Goal: Task Accomplishment & Management: Manage account settings

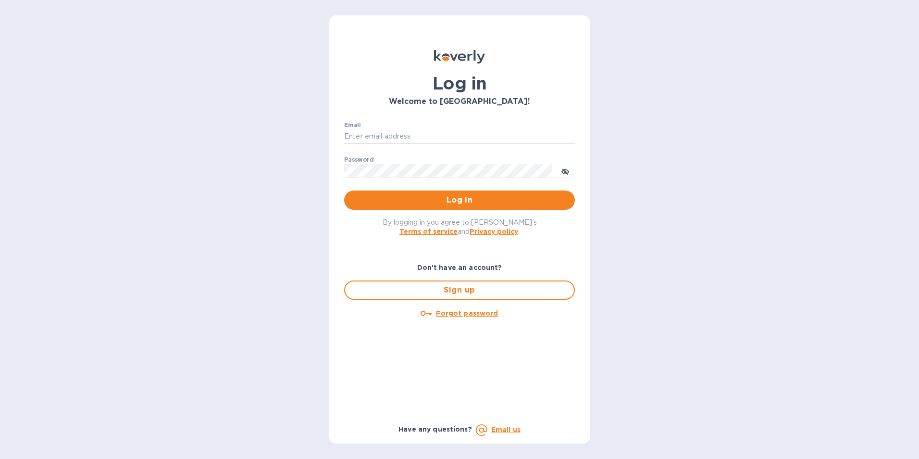
click at [369, 138] on input "Email" at bounding box center [459, 136] width 231 height 14
type input "[EMAIL_ADDRESS][DOMAIN_NAME]"
click at [564, 168] on icon "toggle password visibility" at bounding box center [566, 172] width 8 height 8
click at [522, 196] on span "Log in" at bounding box center [459, 200] width 215 height 12
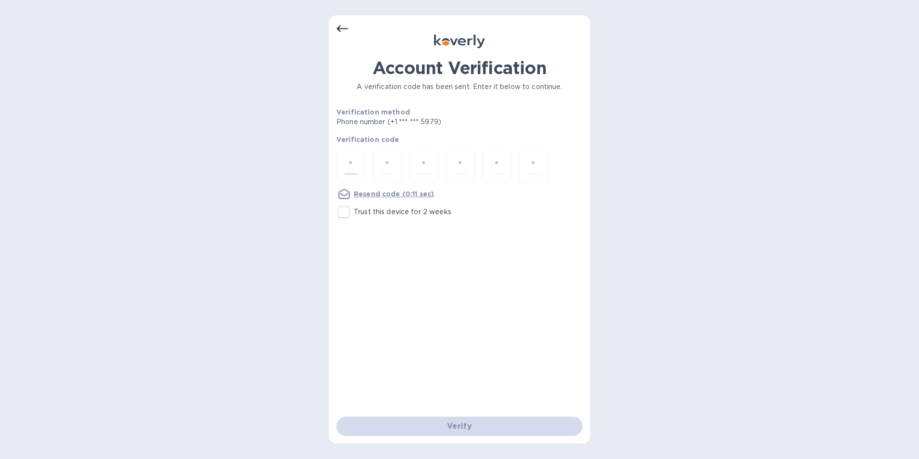
click at [356, 167] on input "number" at bounding box center [351, 165] width 13 height 18
type input "7"
type input "5"
type input "2"
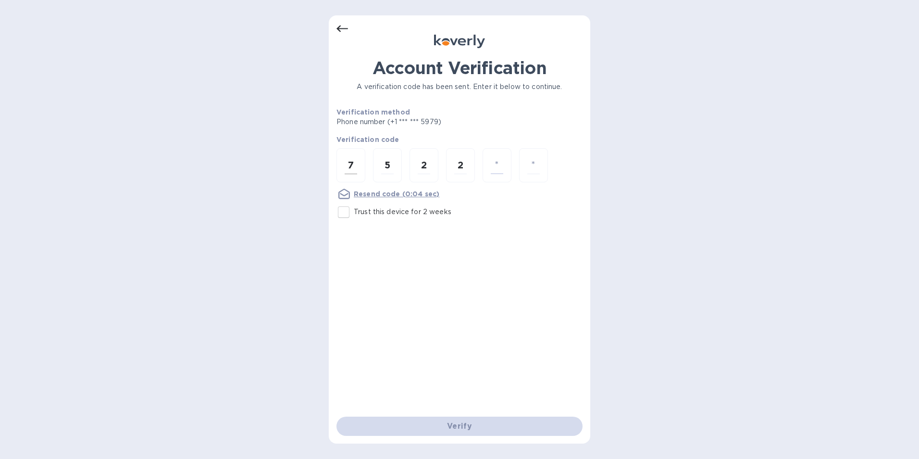
type input "3"
type input "5"
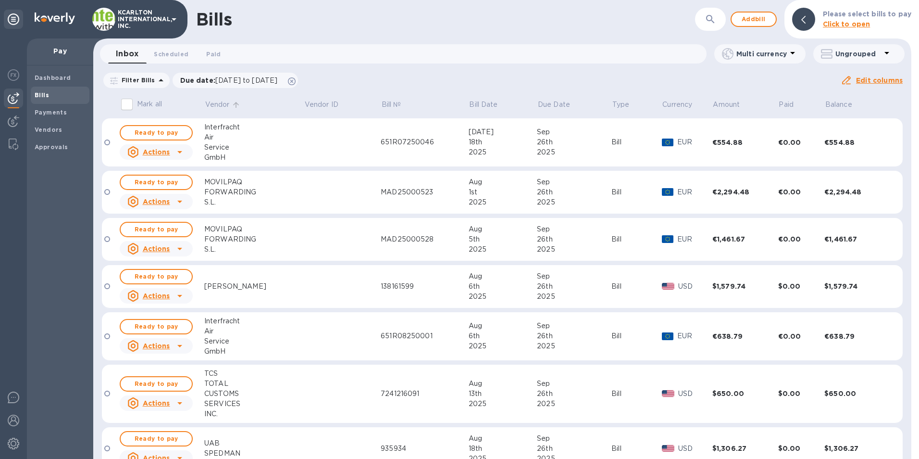
click at [217, 102] on p "Vendor" at bounding box center [217, 105] width 25 height 10
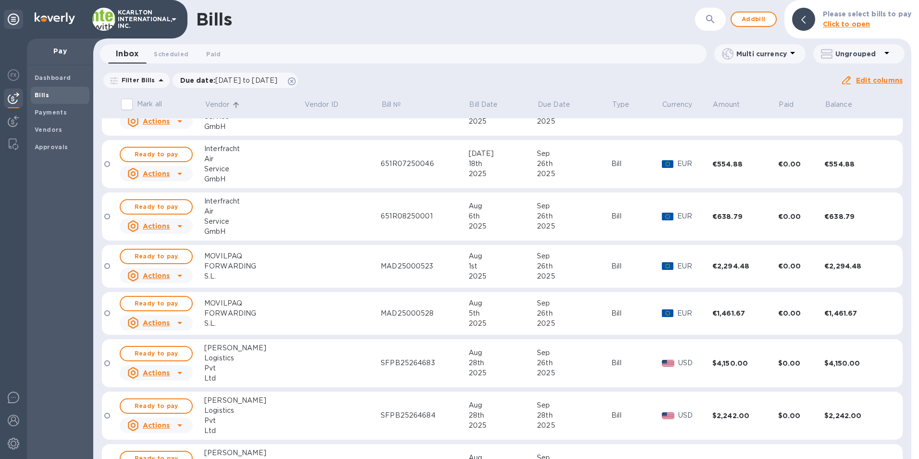
scroll to position [96, 0]
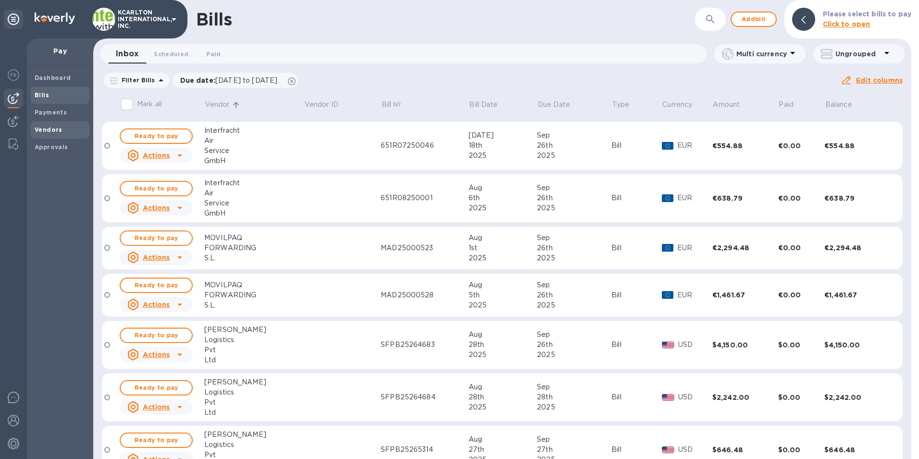
click at [51, 128] on b "Vendors" at bounding box center [49, 129] width 28 height 7
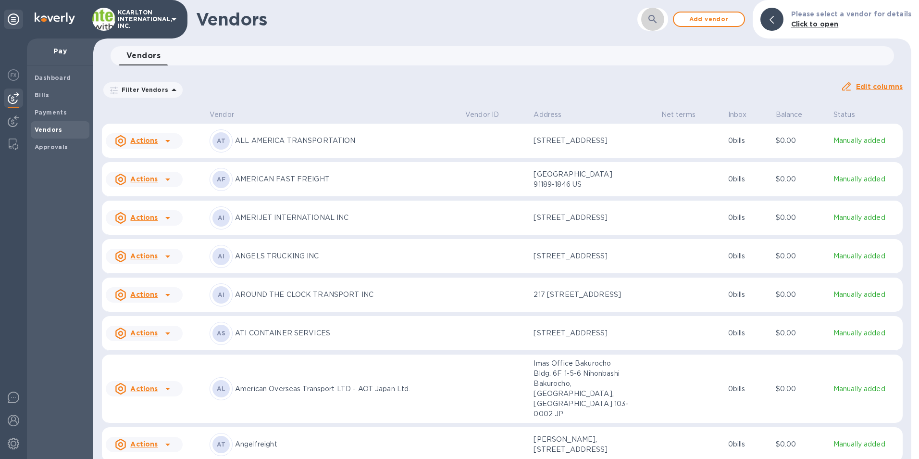
click at [652, 22] on icon "button" at bounding box center [653, 19] width 12 height 12
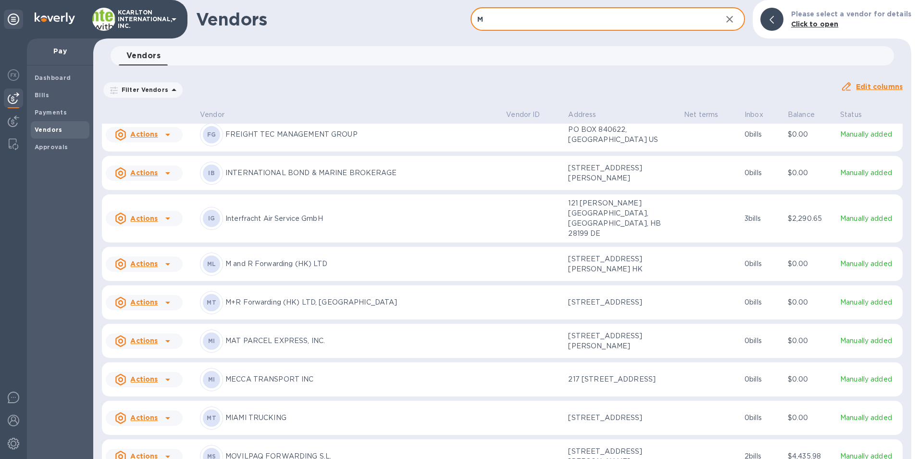
scroll to position [536, 0]
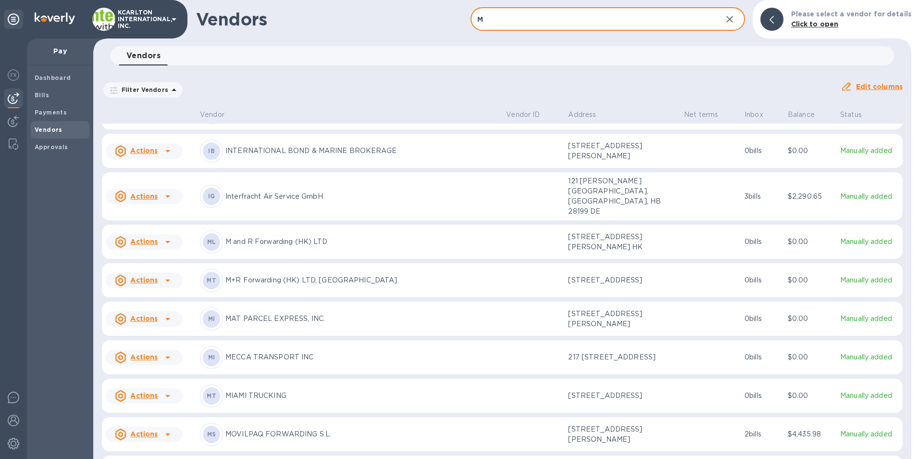
type input "M"
click at [255, 247] on p "M and R Forwarding (HK) LTD" at bounding box center [361, 242] width 273 height 10
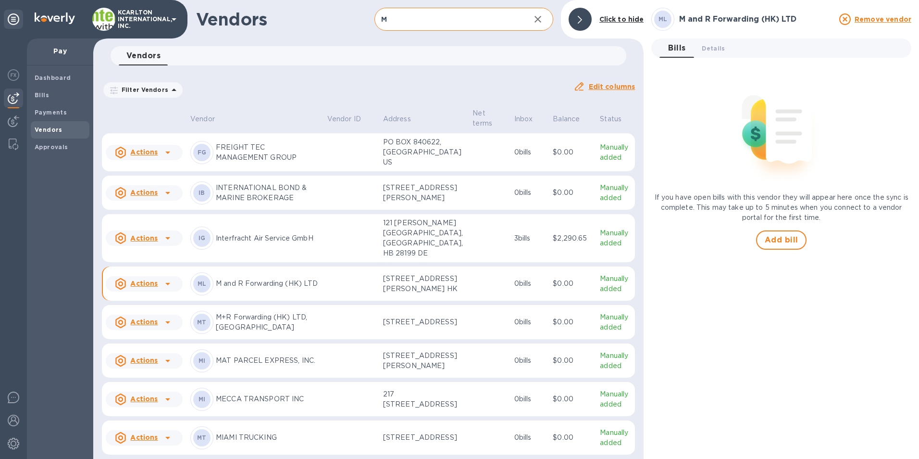
scroll to position [616, 0]
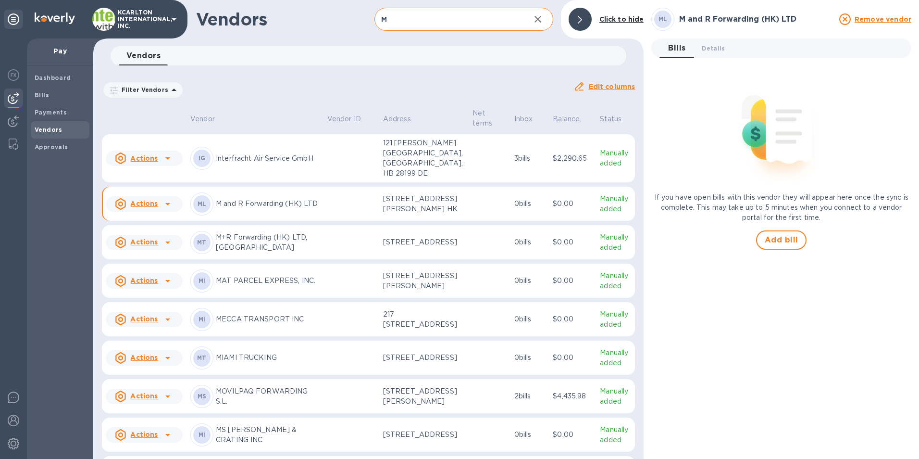
click at [668, 50] on span "Bills 0" at bounding box center [676, 47] width 19 height 13
click at [702, 48] on span "Details 0" at bounding box center [713, 48] width 23 height 10
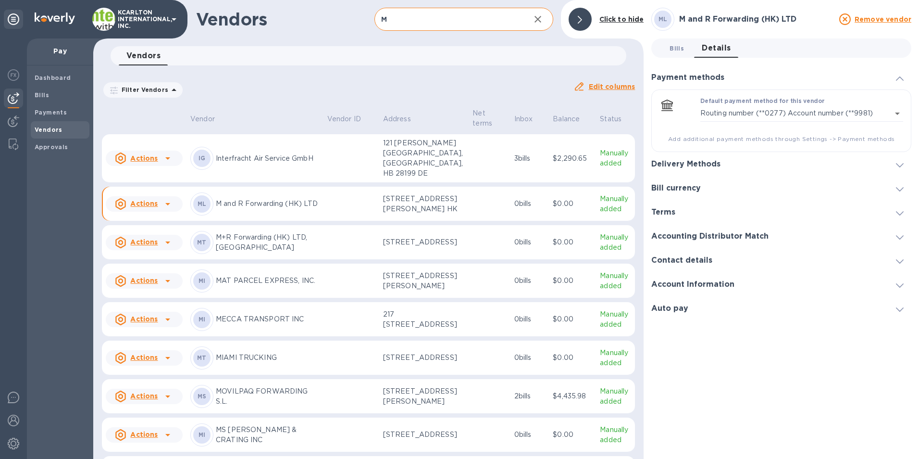
click at [675, 48] on span "Bills 0" at bounding box center [677, 48] width 14 height 10
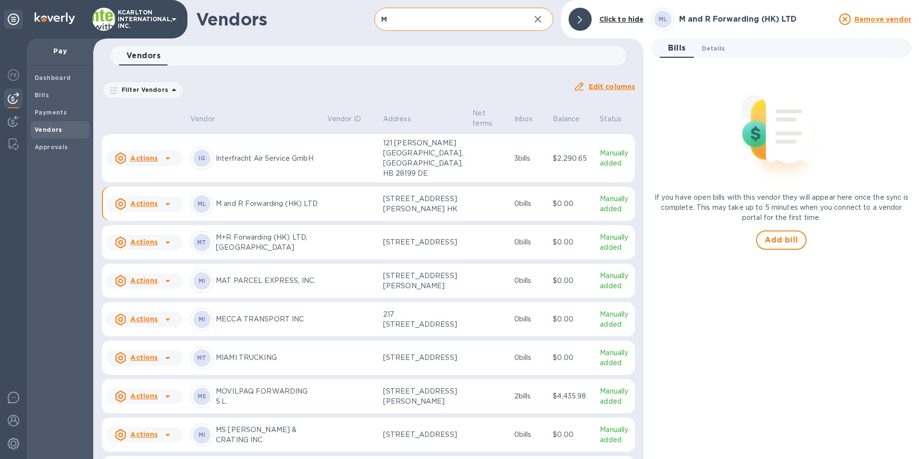
click at [709, 47] on span "Details 0" at bounding box center [713, 48] width 23 height 10
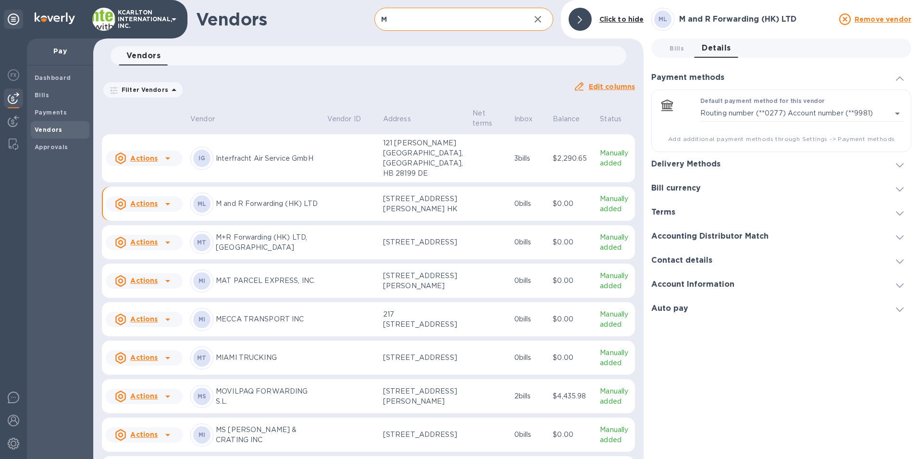
click at [904, 237] on div at bounding box center [899, 236] width 23 height 10
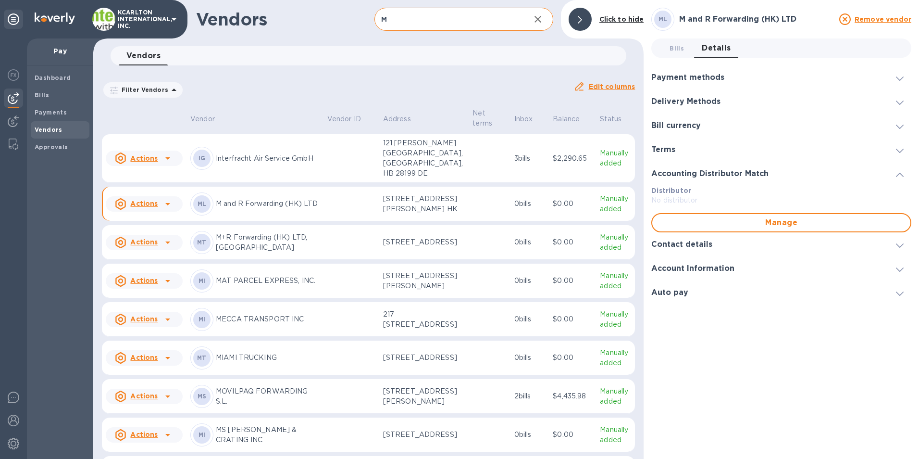
click at [901, 245] on icon at bounding box center [900, 245] width 8 height 4
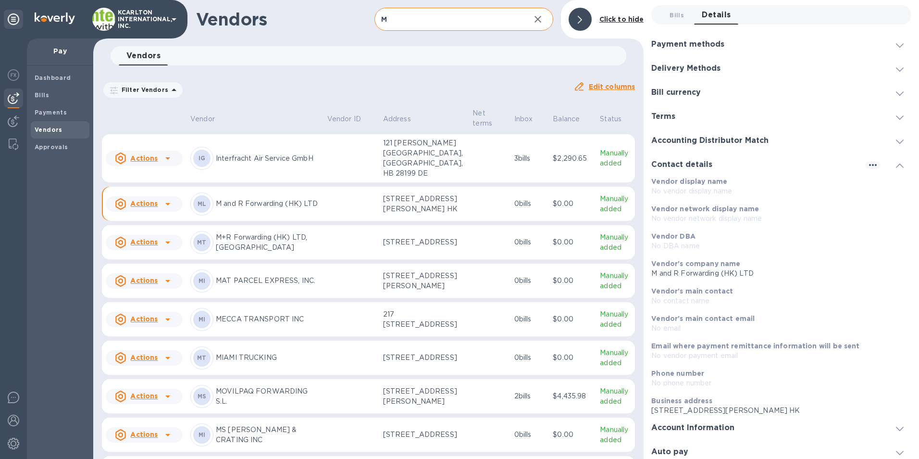
scroll to position [48, 0]
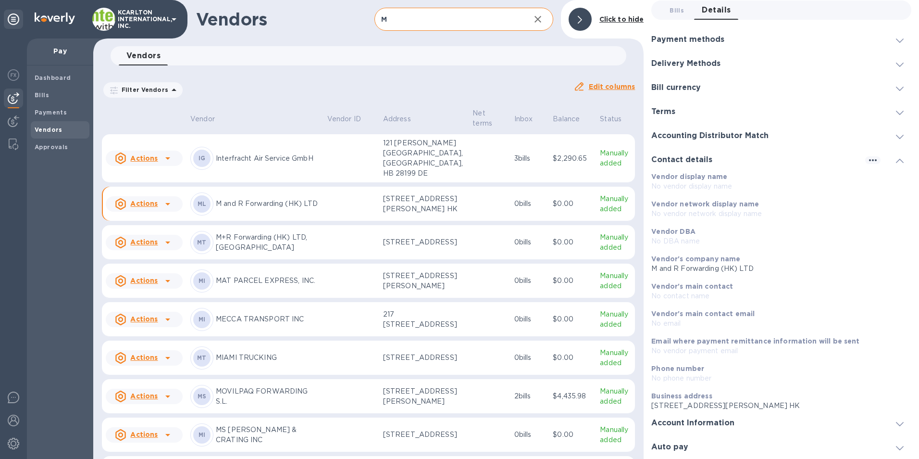
click at [692, 421] on h3 "Account Information" at bounding box center [692, 422] width 83 height 9
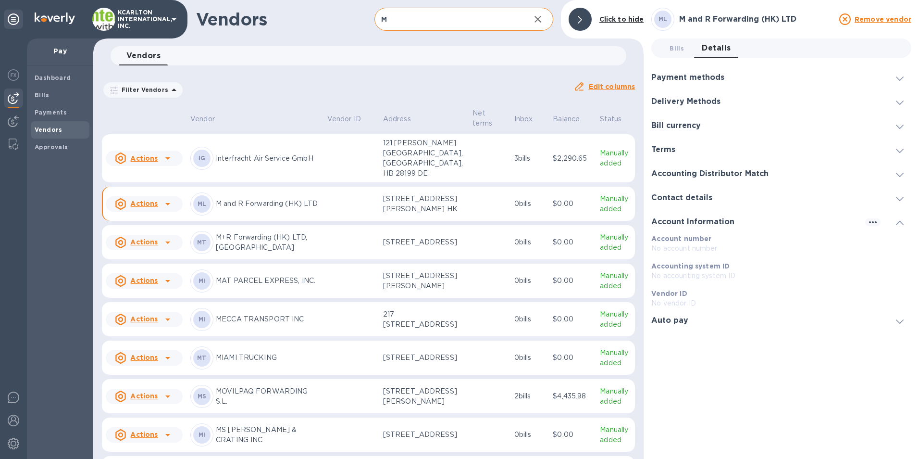
click at [688, 98] on h3 "Delivery Methods" at bounding box center [685, 101] width 69 height 9
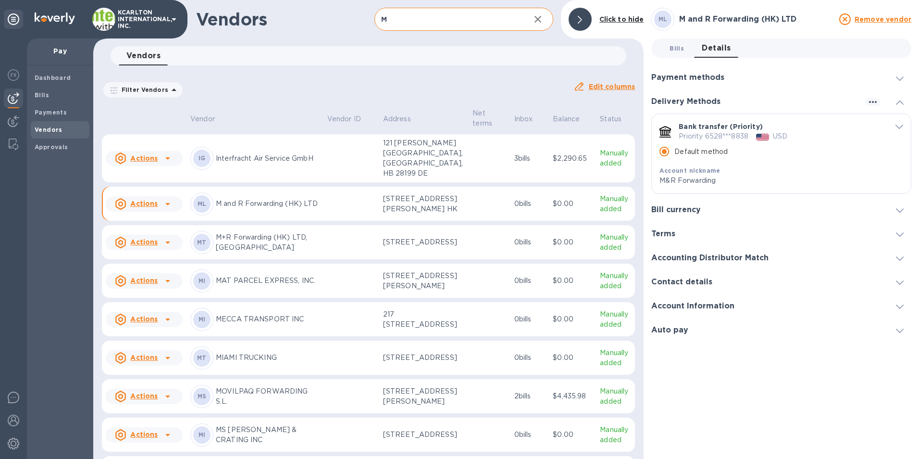
click at [674, 50] on span "Bills 0" at bounding box center [677, 48] width 14 height 10
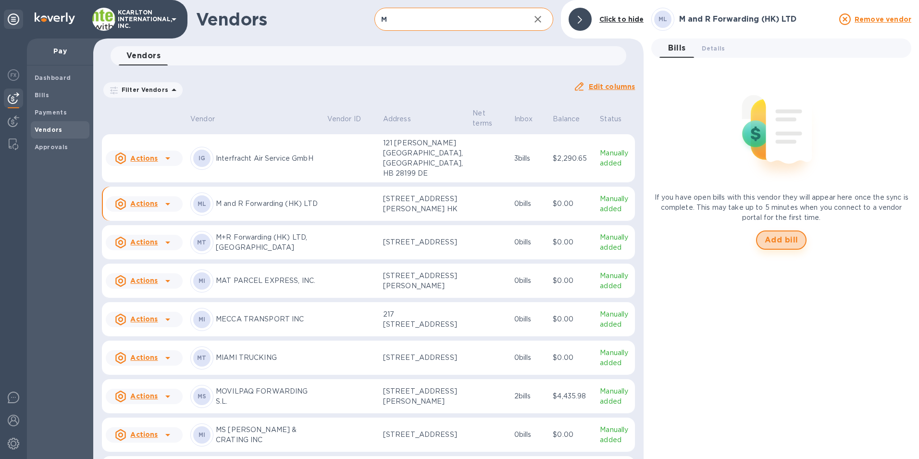
click at [786, 234] on button "Add bill" at bounding box center [781, 239] width 51 height 19
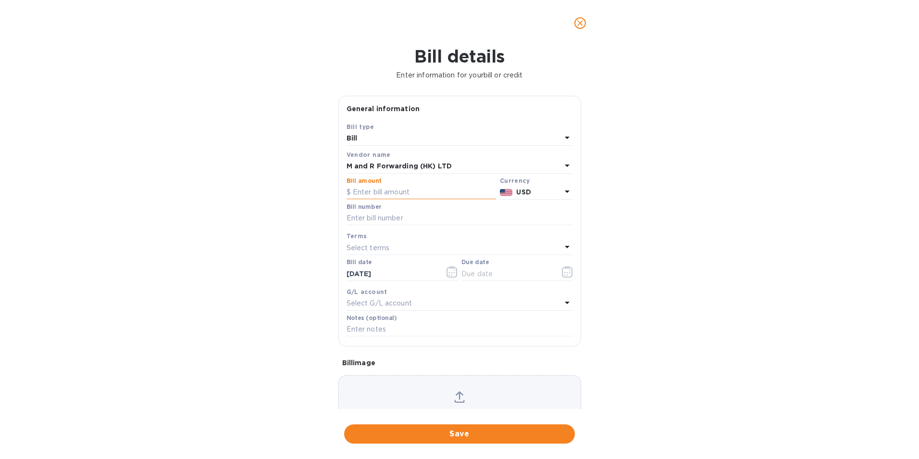
click at [407, 192] on input "text" at bounding box center [422, 192] width 150 height 14
type input "36,481.60"
click at [381, 216] on input "text" at bounding box center [460, 218] width 226 height 14
type input "[DATE] Statement"
click at [564, 273] on icon "button" at bounding box center [567, 272] width 11 height 12
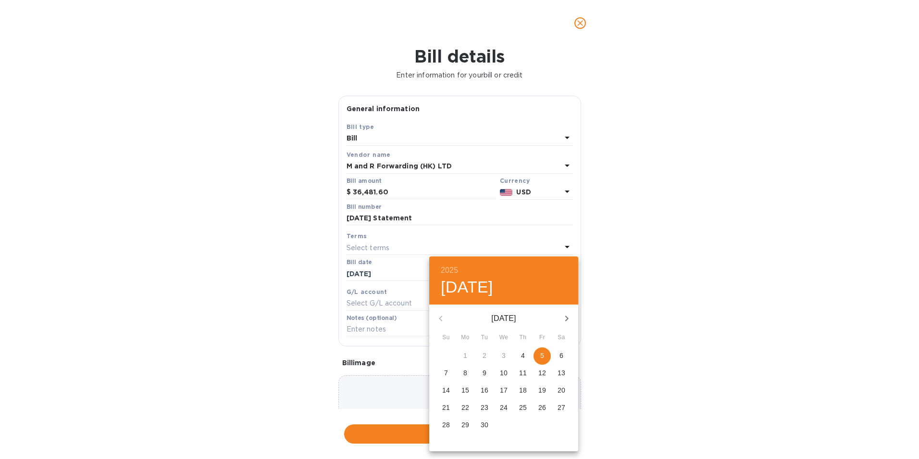
click at [547, 353] on span "5" at bounding box center [542, 355] width 17 height 10
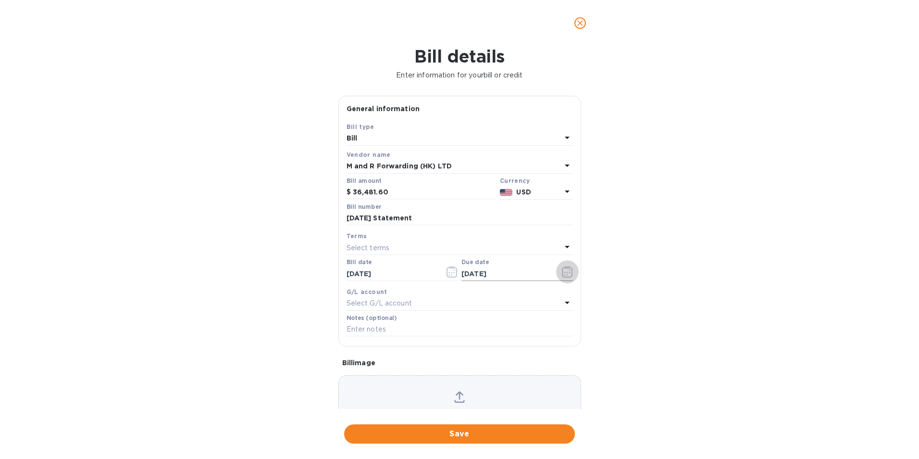
click at [562, 271] on icon "button" at bounding box center [567, 272] width 11 height 12
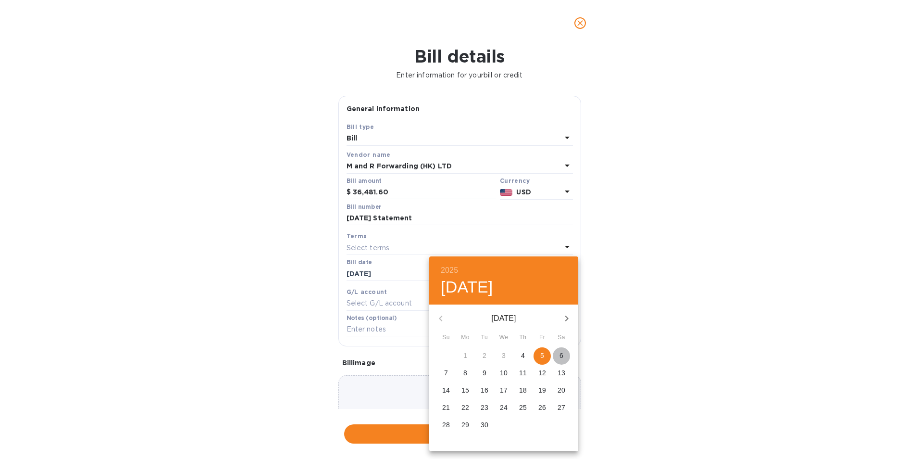
click at [562, 357] on p "6" at bounding box center [562, 355] width 4 height 10
type input "[DATE]"
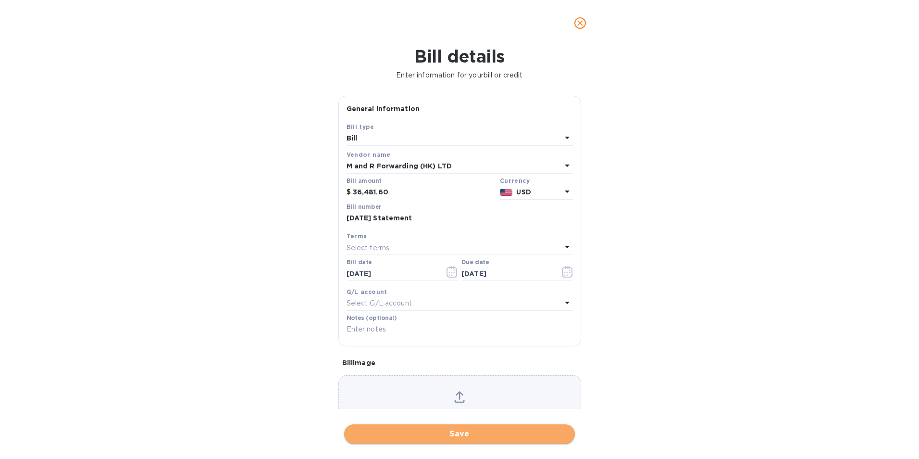
click at [423, 439] on button "Save" at bounding box center [459, 433] width 231 height 19
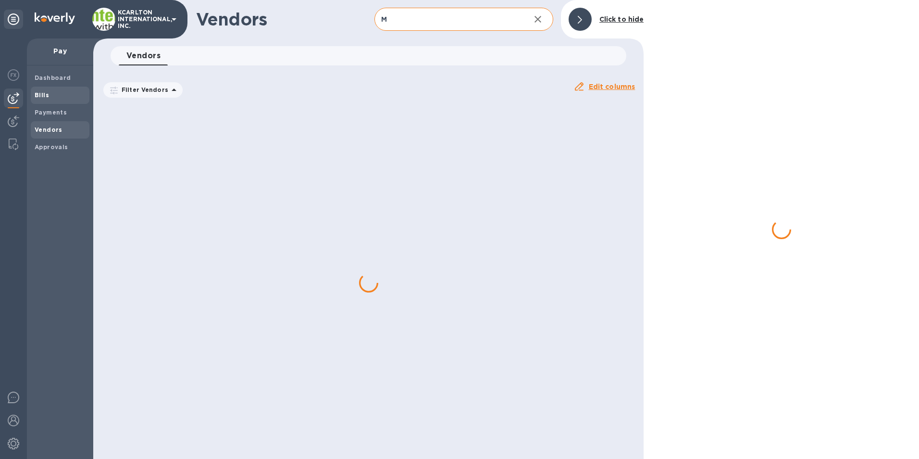
click at [60, 97] on span "Bills" at bounding box center [60, 95] width 51 height 10
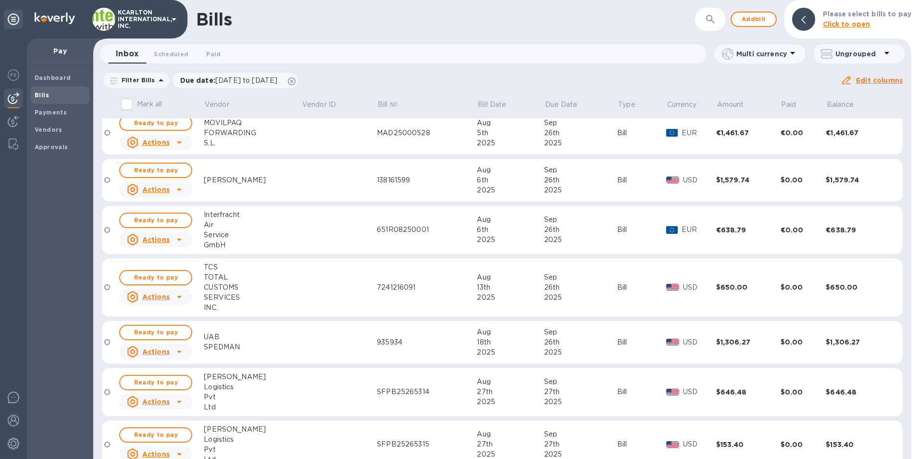
scroll to position [96, 0]
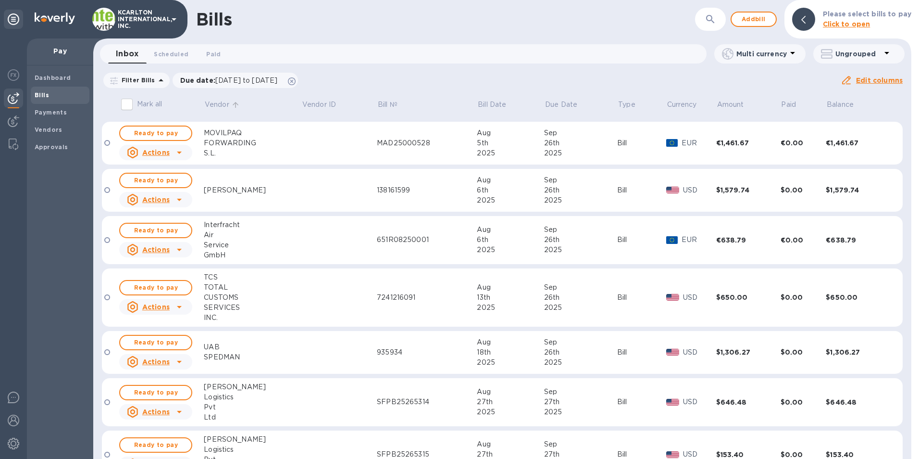
click at [221, 101] on p "Vendor" at bounding box center [217, 105] width 25 height 10
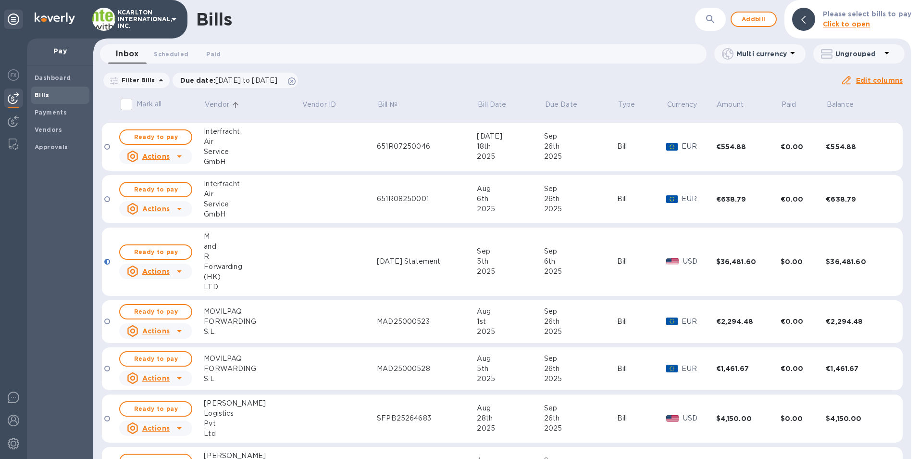
scroll to position [96, 0]
click at [149, 251] on span "Ready to pay" at bounding box center [156, 251] width 56 height 12
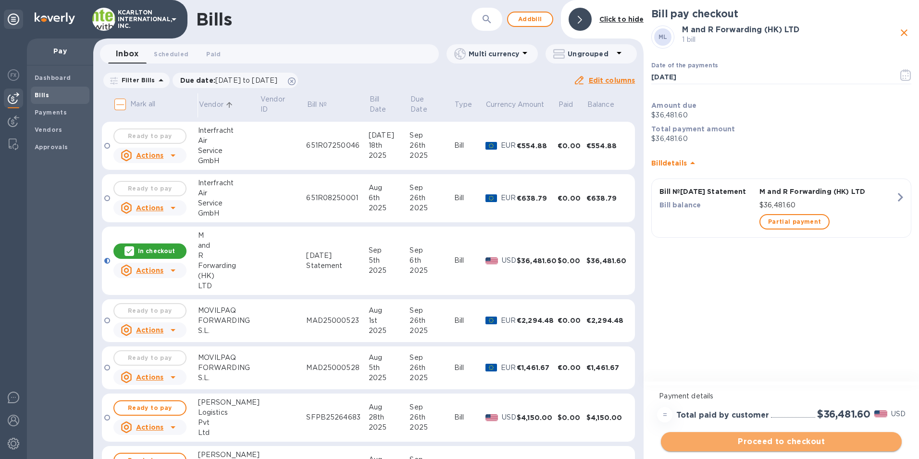
click at [791, 447] on button "Proceed to checkout" at bounding box center [781, 441] width 241 height 19
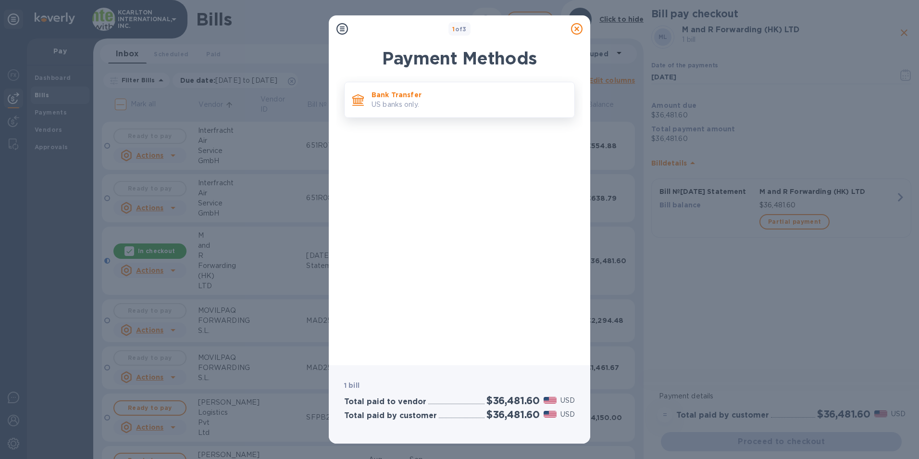
click at [374, 96] on p "Bank Transfer" at bounding box center [469, 95] width 195 height 10
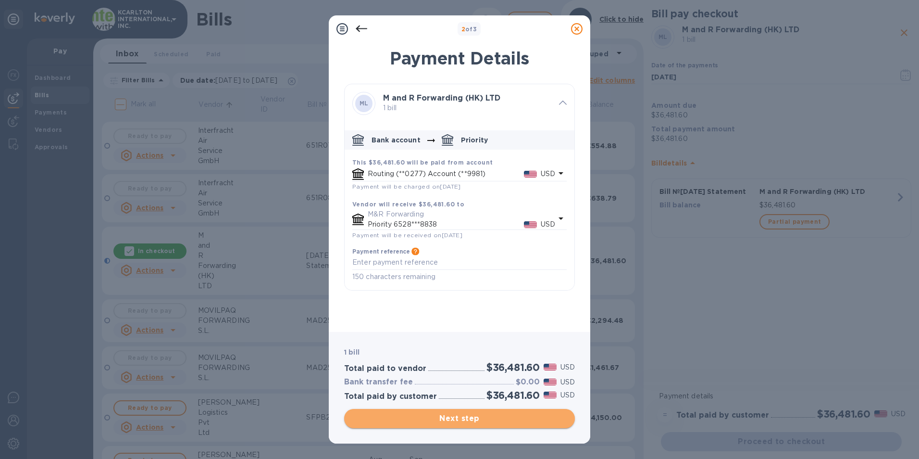
click at [447, 424] on span "Next step" at bounding box center [459, 419] width 215 height 12
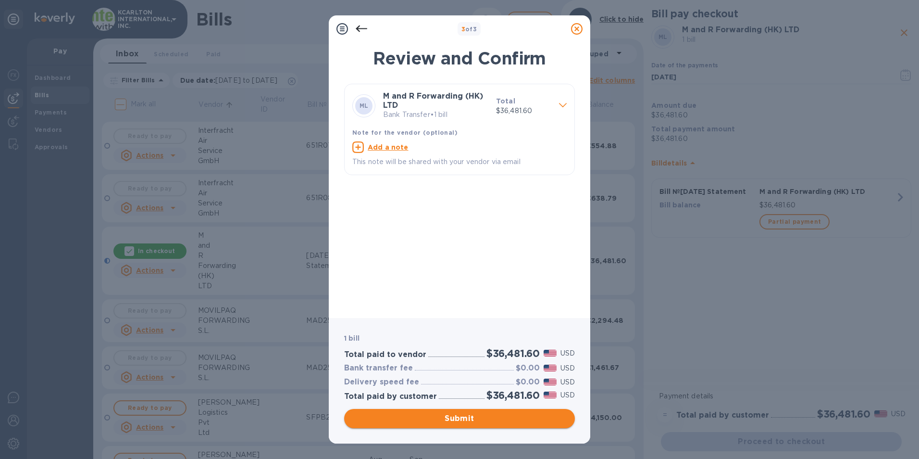
click at [482, 420] on span "Submit" at bounding box center [459, 419] width 215 height 12
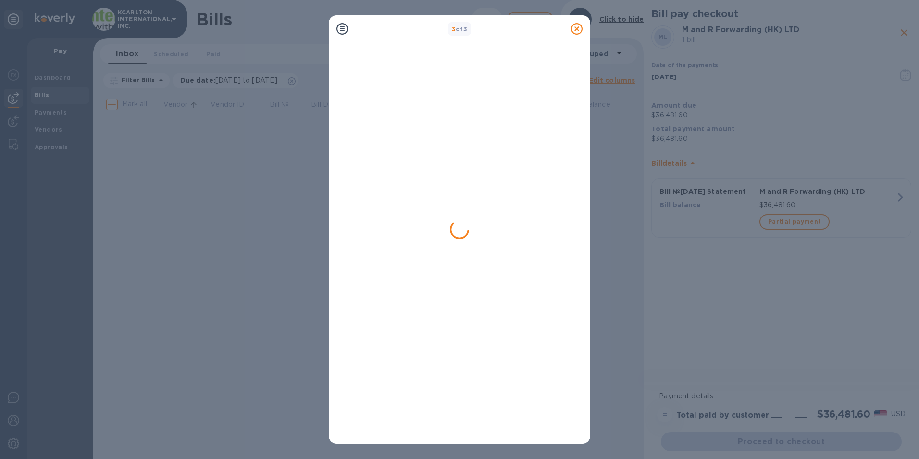
scroll to position [0, 0]
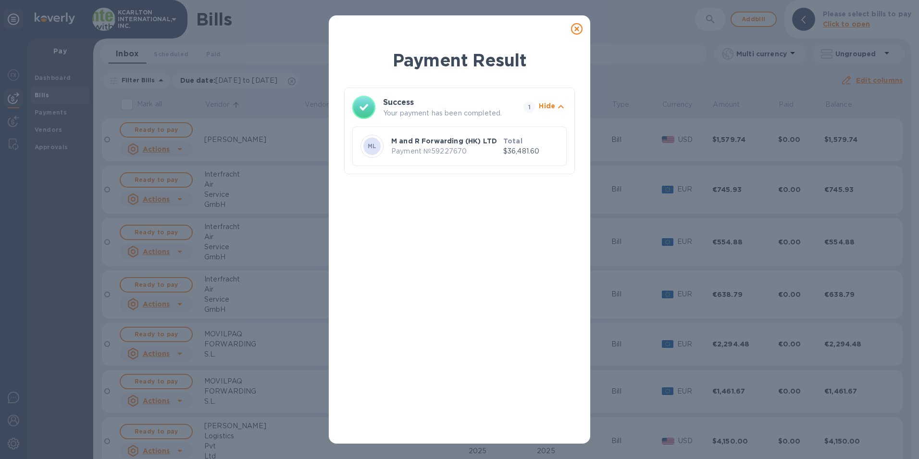
click at [573, 28] on icon at bounding box center [577, 29] width 12 height 12
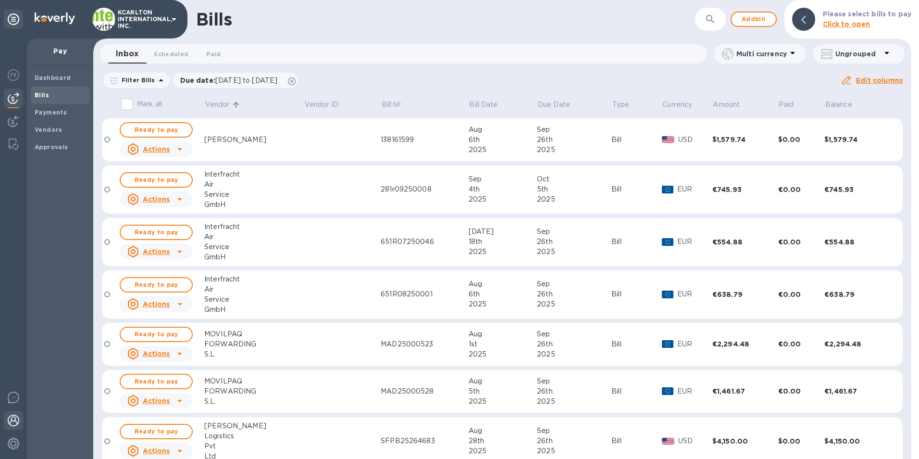
click at [16, 423] on img at bounding box center [14, 420] width 12 height 12
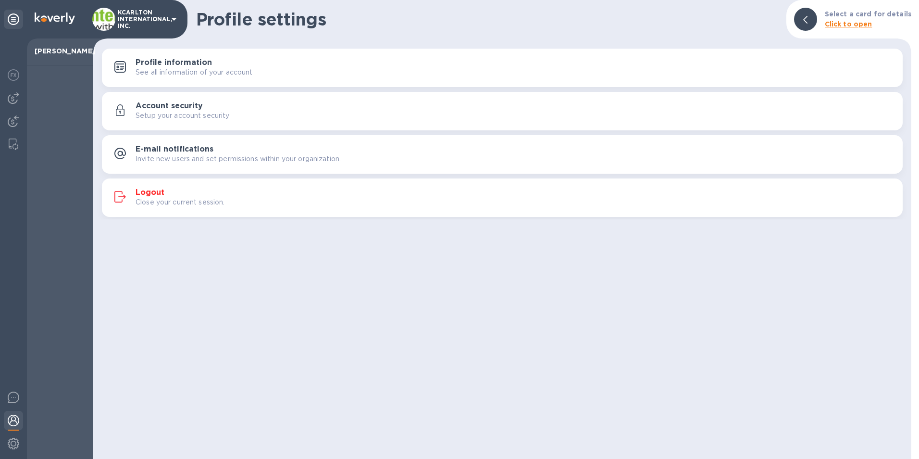
click at [163, 195] on h3 "Logout" at bounding box center [150, 192] width 29 height 9
